Goal: Task Accomplishment & Management: Manage account settings

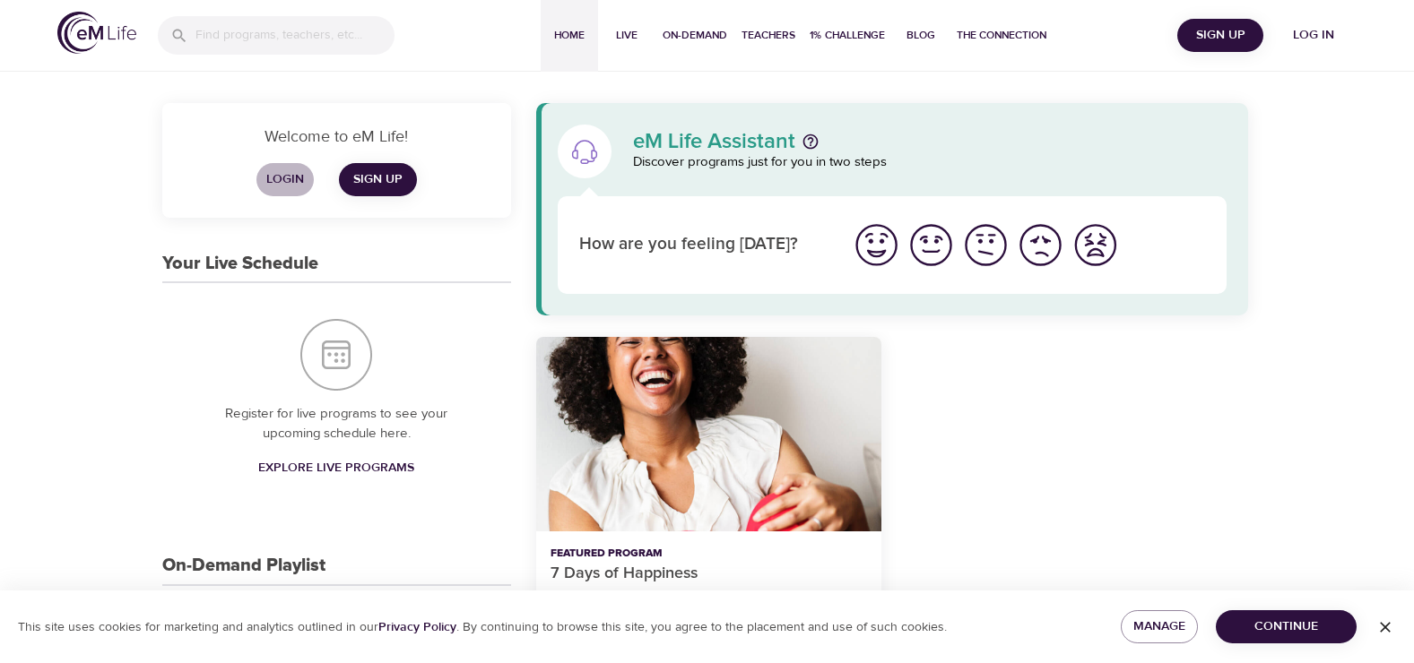
click at [265, 182] on span "Login" at bounding box center [285, 180] width 43 height 22
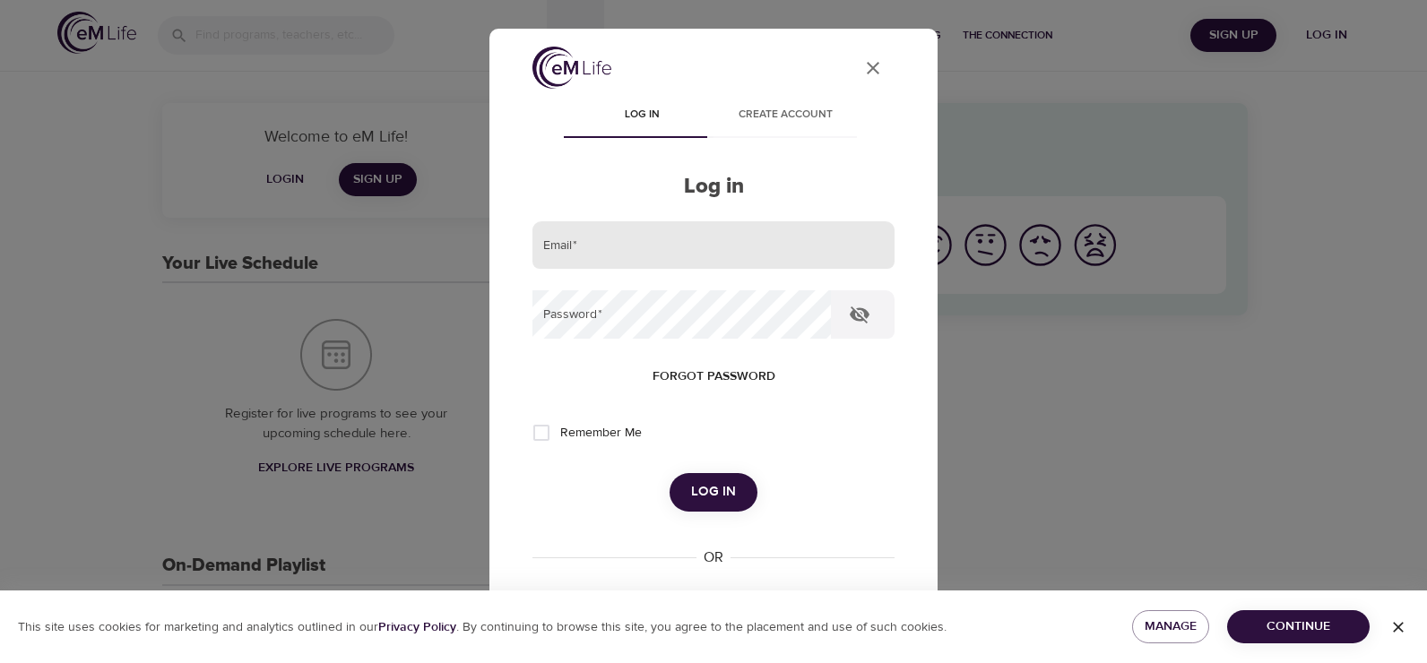
click at [601, 231] on input "email" at bounding box center [714, 245] width 362 height 48
type input "[EMAIL_ADDRESS][DOMAIN_NAME]"
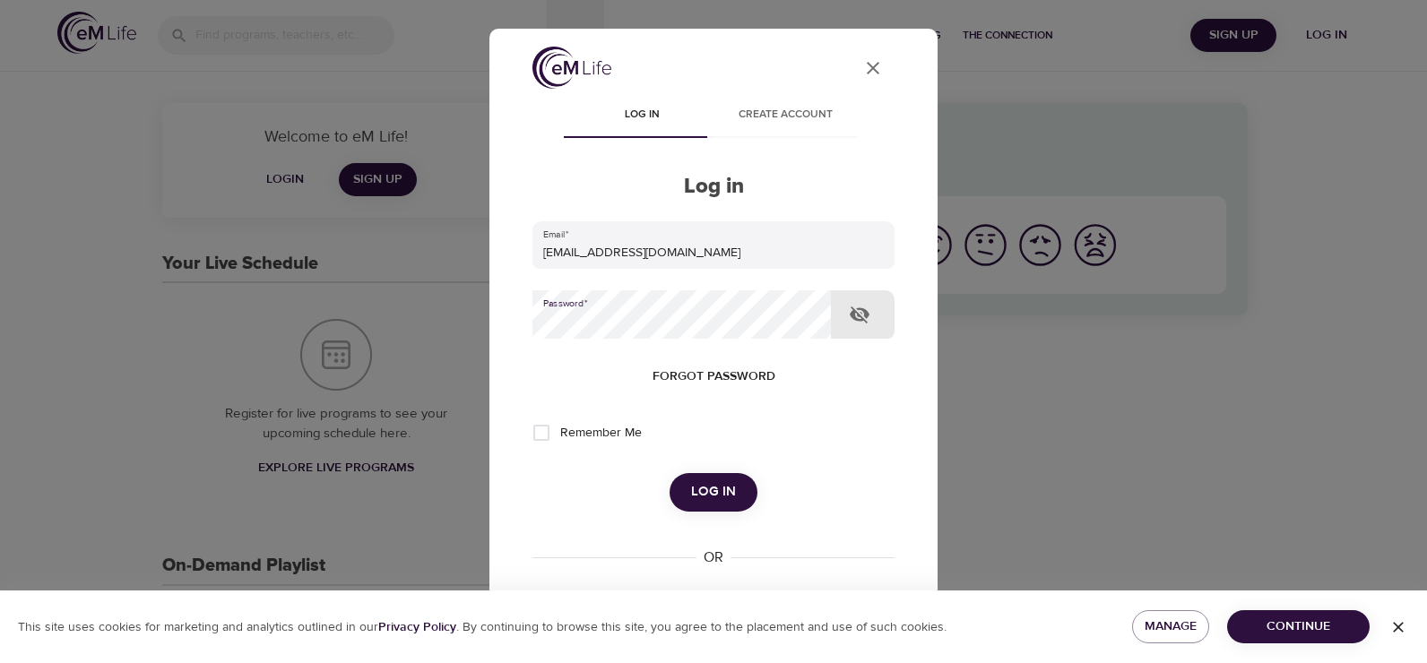
click at [670, 473] on button "Log in" at bounding box center [714, 492] width 88 height 38
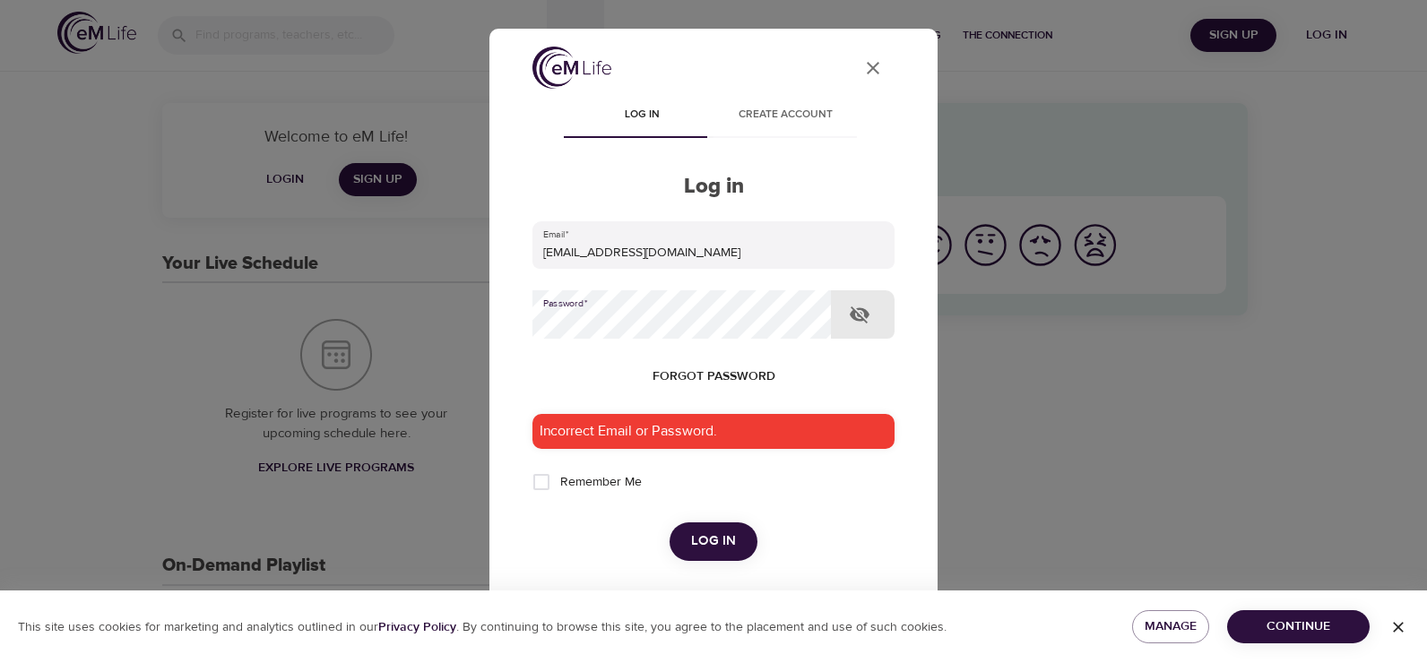
click at [670, 523] on button "Log in" at bounding box center [714, 542] width 88 height 38
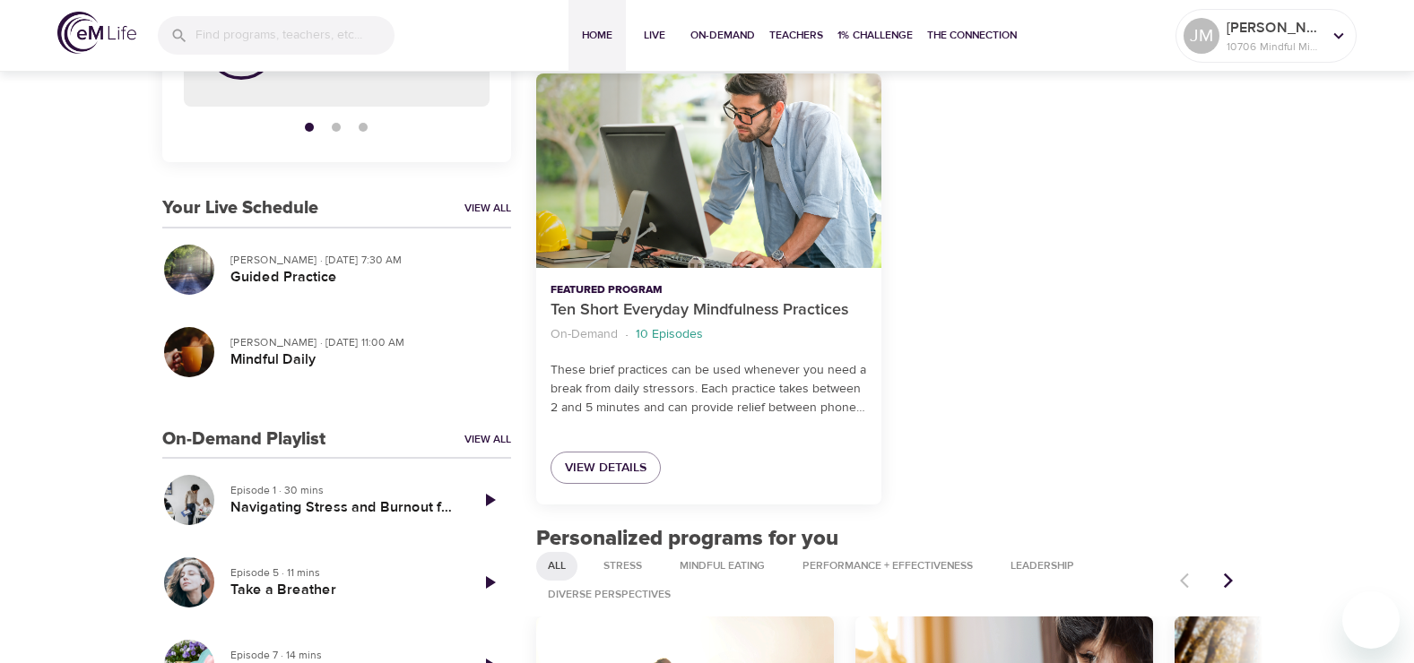
scroll to position [269, 0]
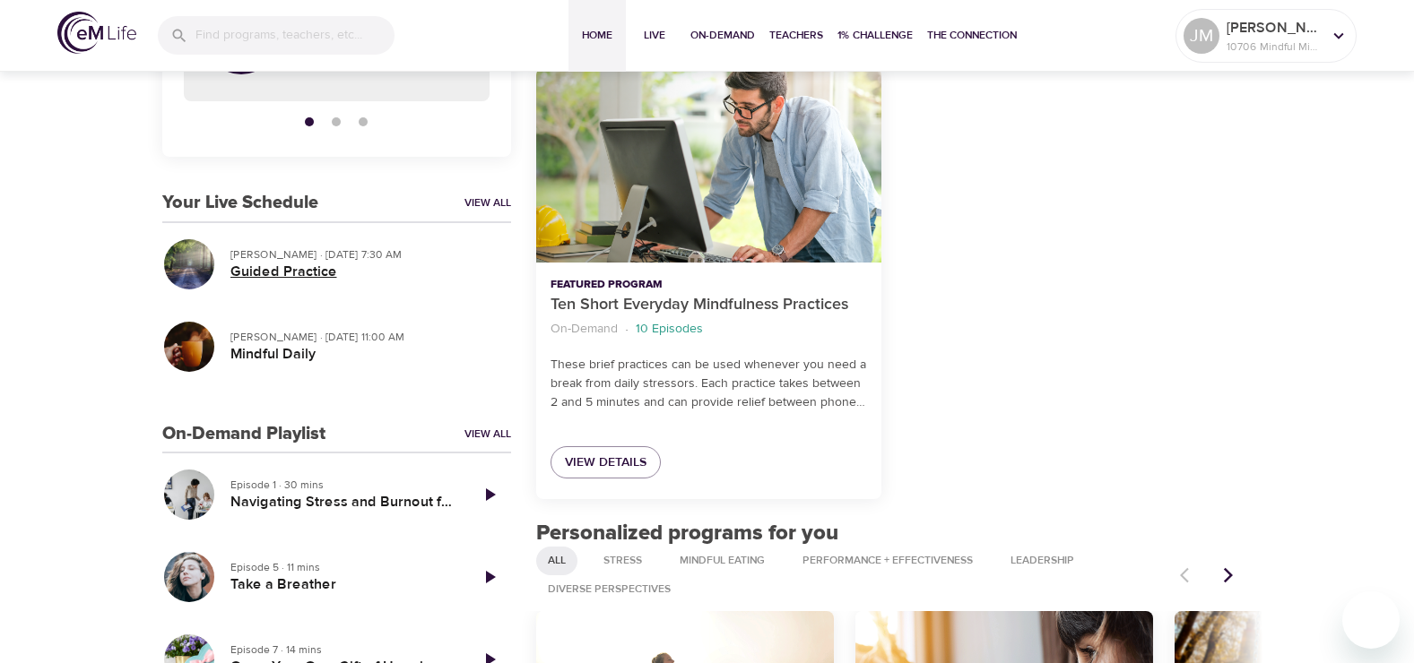
click at [298, 265] on h5 "Guided Practice" at bounding box center [363, 272] width 266 height 19
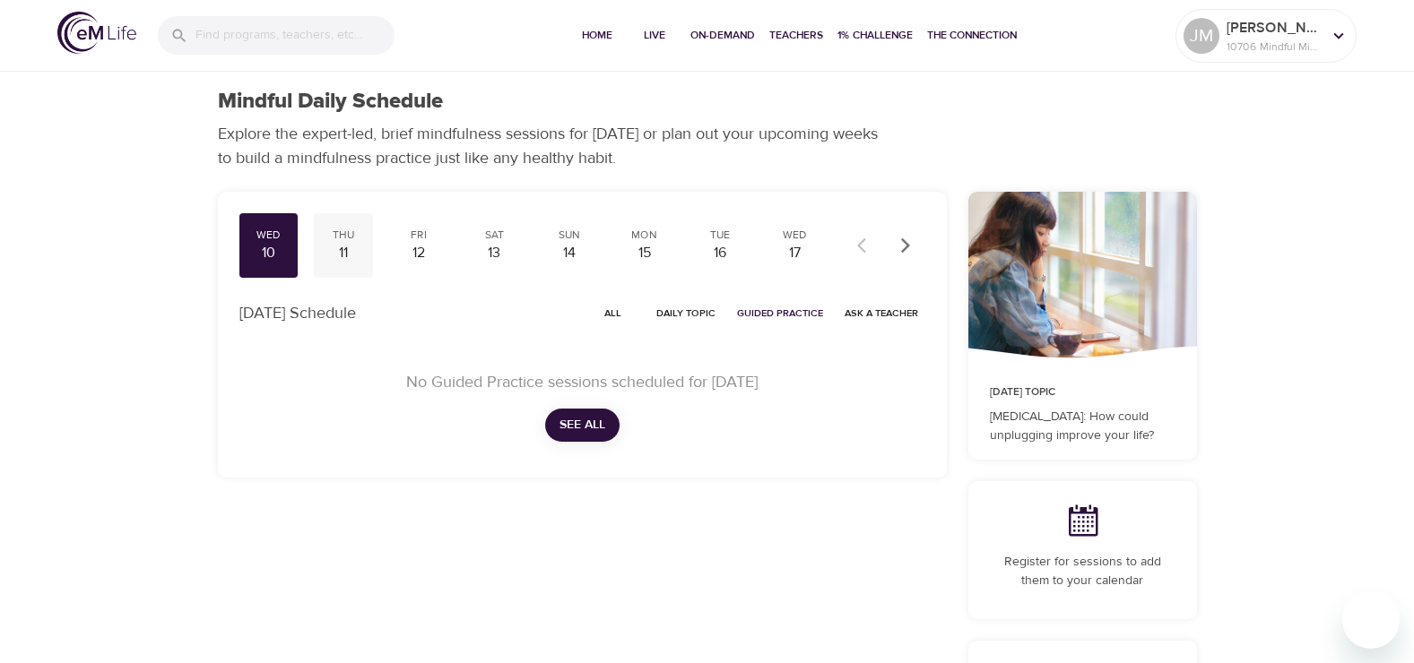
click at [352, 244] on div "11" at bounding box center [343, 253] width 45 height 21
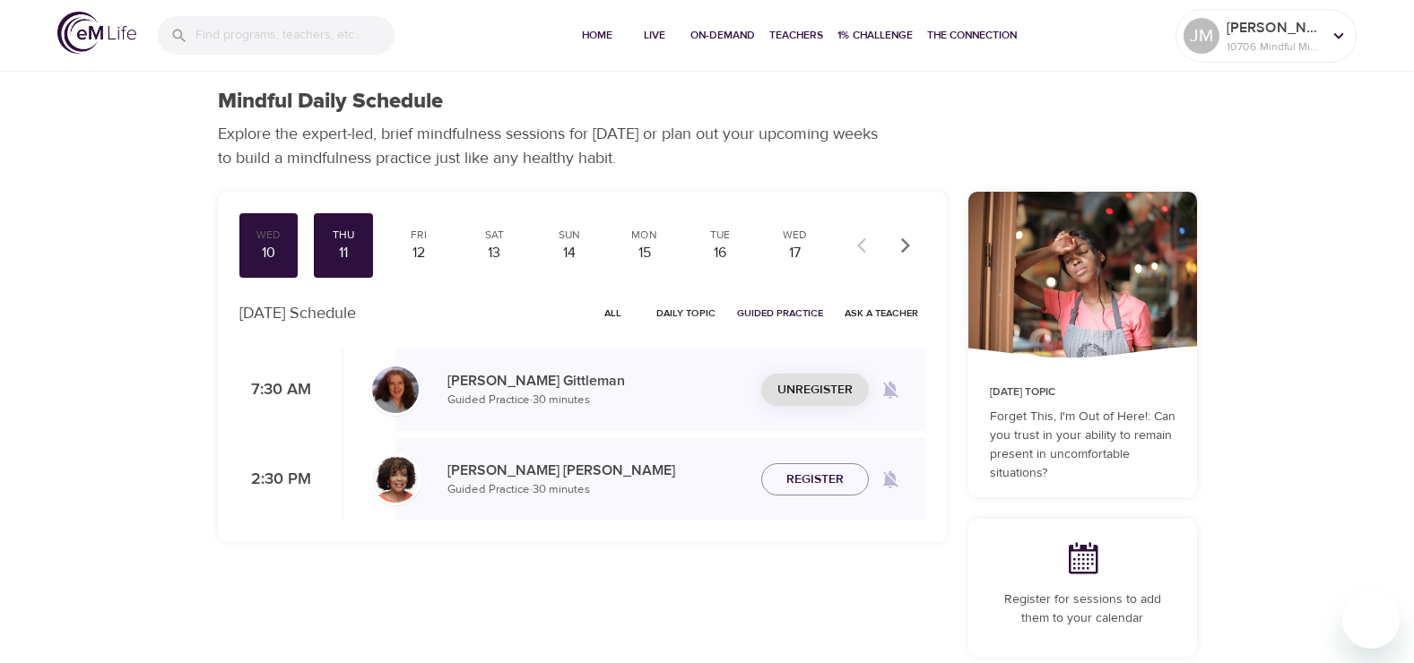
click at [814, 388] on span "Unregister" at bounding box center [814, 390] width 75 height 22
